Goal: Find contact information: Find contact information

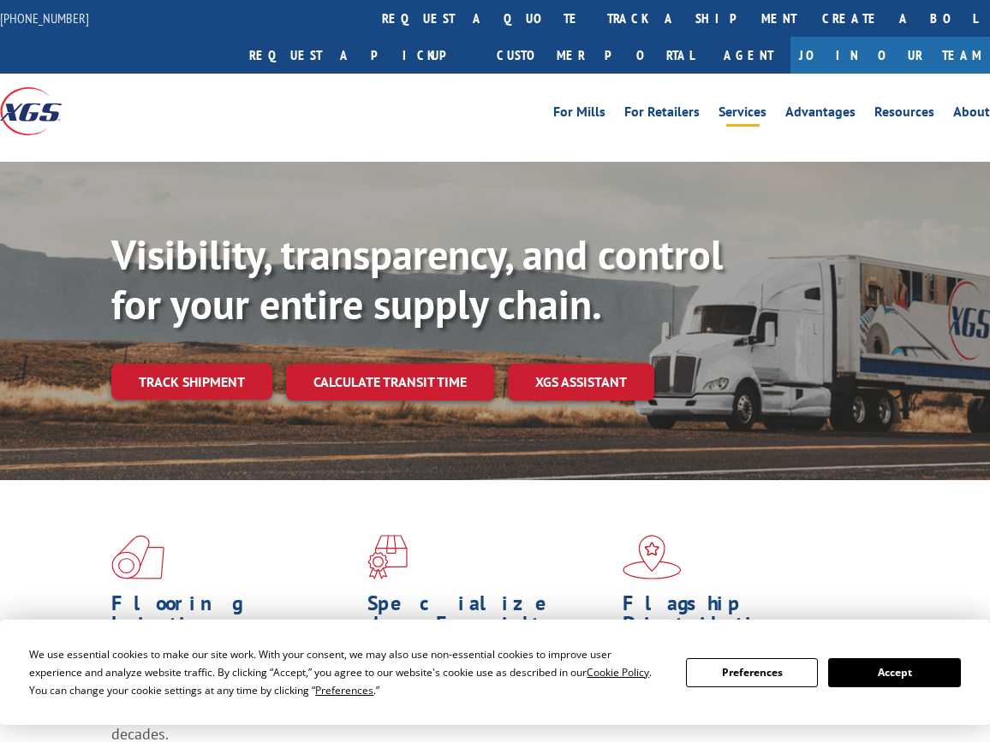
click at [728, 105] on link "Services" at bounding box center [742, 114] width 48 height 19
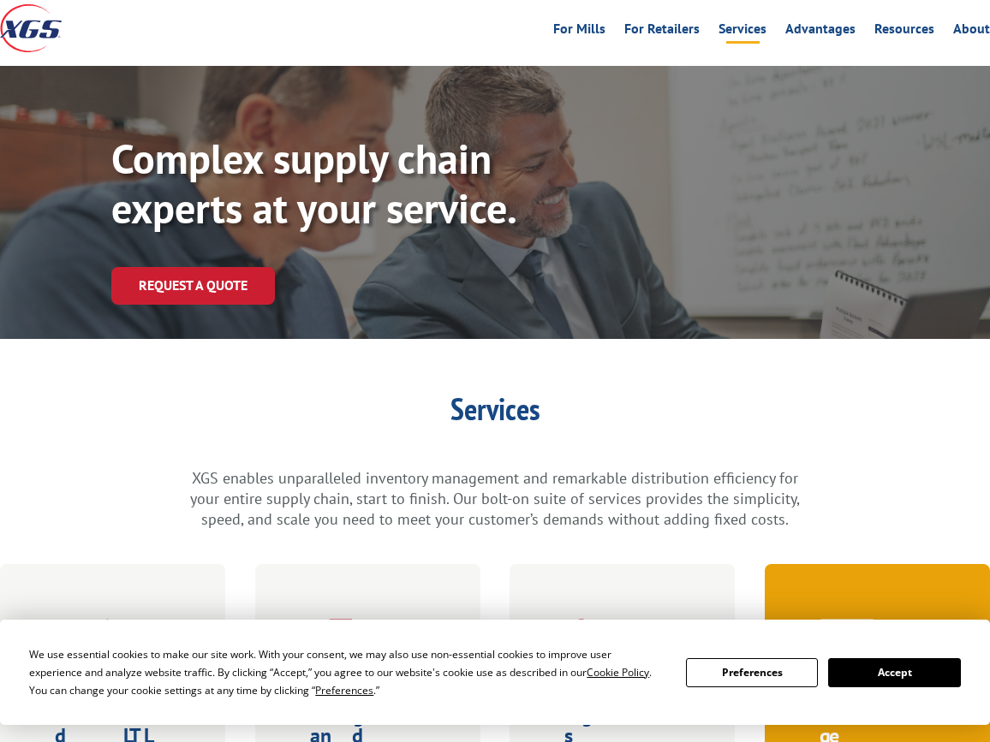
scroll to position [86, 0]
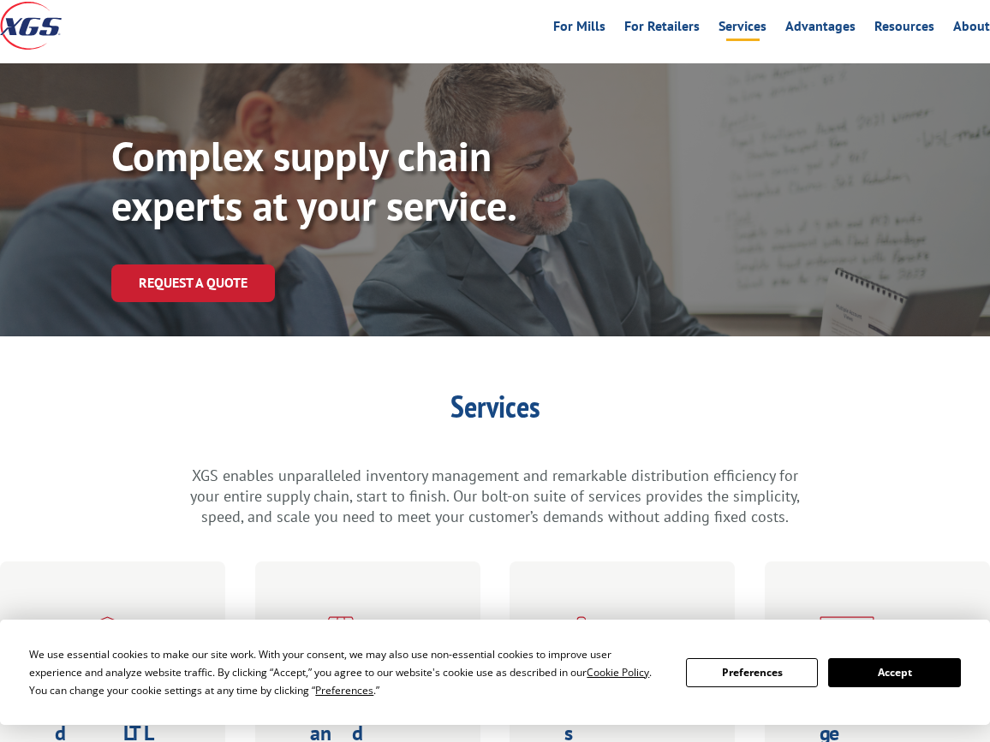
click at [928, 674] on button "Accept" at bounding box center [894, 672] width 132 height 29
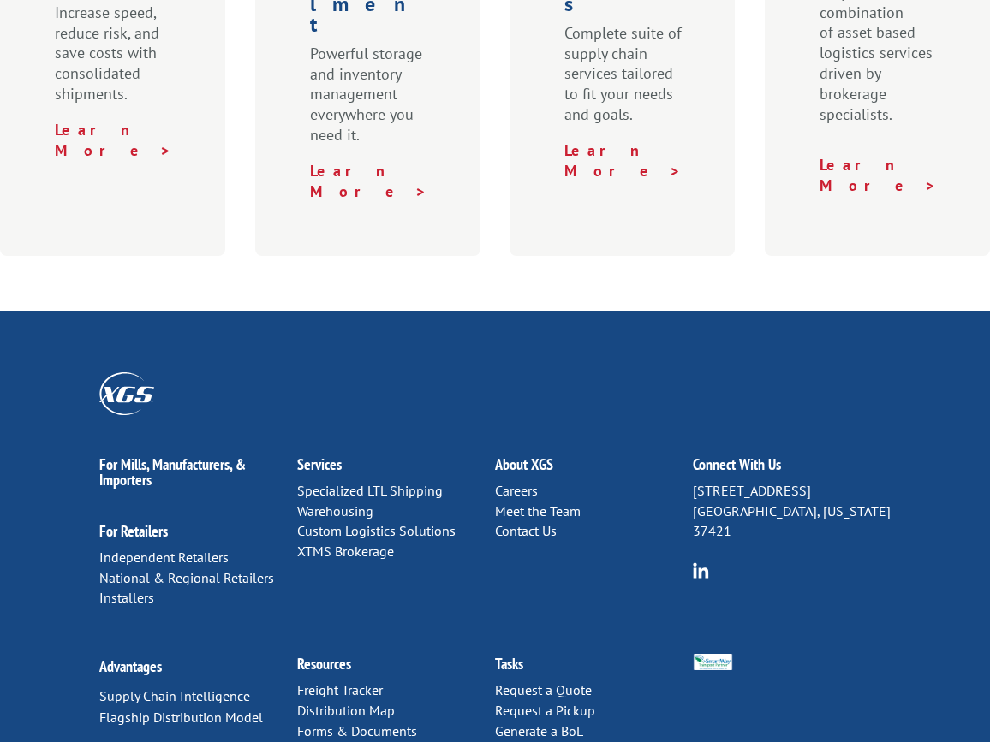
scroll to position [936, 0]
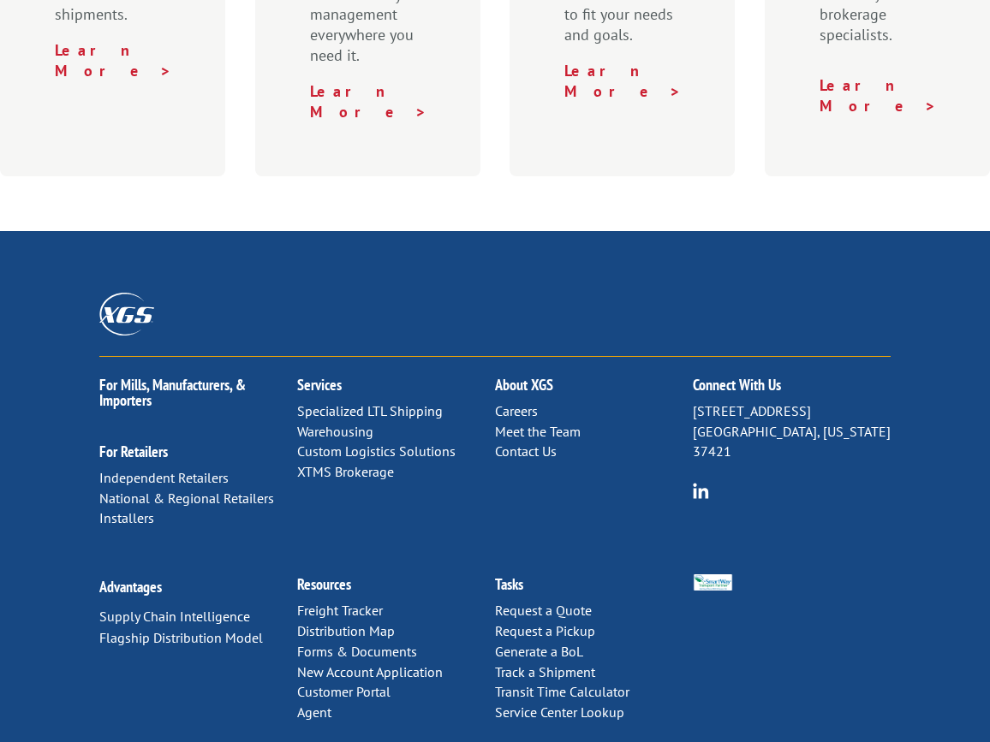
click at [545, 443] on link "Contact Us" at bounding box center [526, 451] width 62 height 17
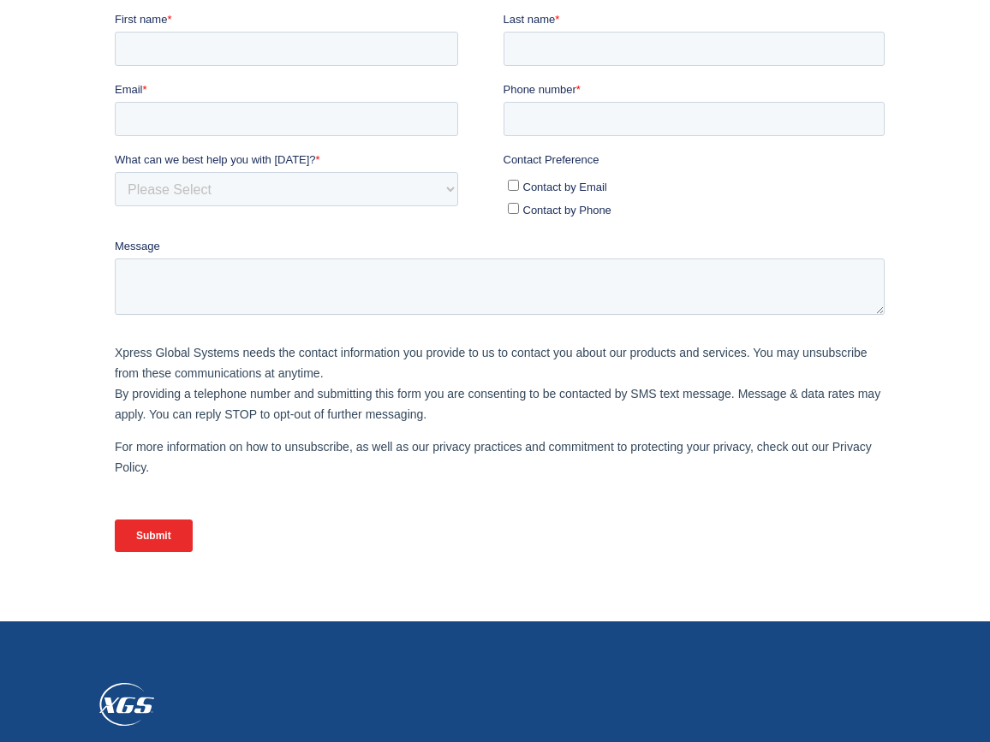
scroll to position [817, 0]
